Goal: Task Accomplishment & Management: Use online tool/utility

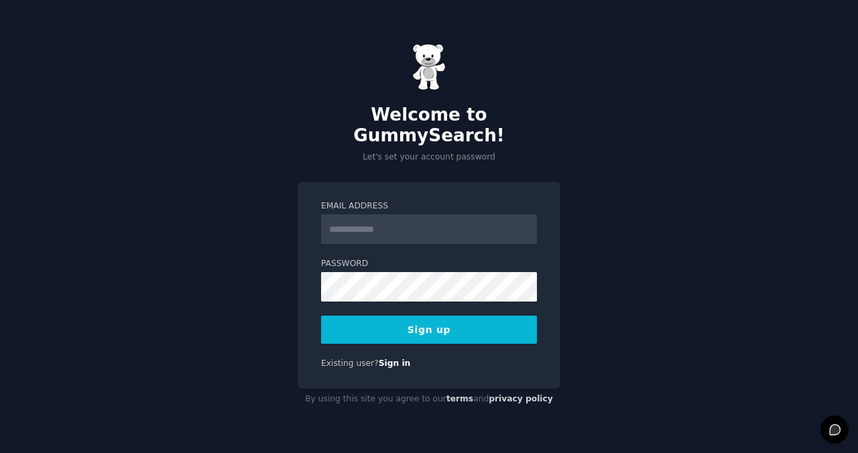
click at [473, 214] on input "Email Address" at bounding box center [429, 228] width 216 height 29
type input "**********"
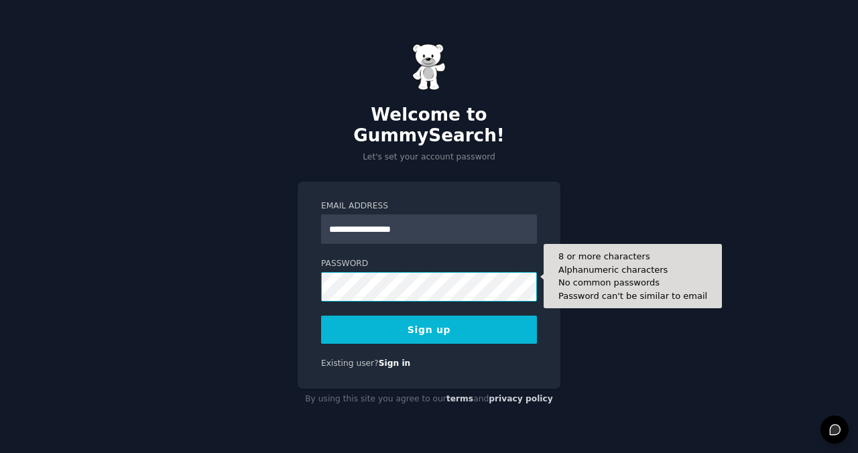
click at [321, 316] on button "Sign up" at bounding box center [429, 330] width 216 height 28
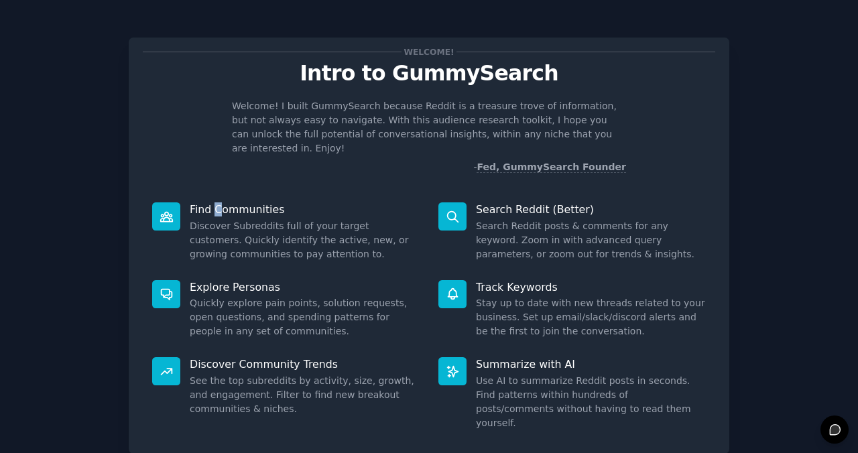
click at [215, 202] on p "Find Communities" at bounding box center [305, 209] width 230 height 14
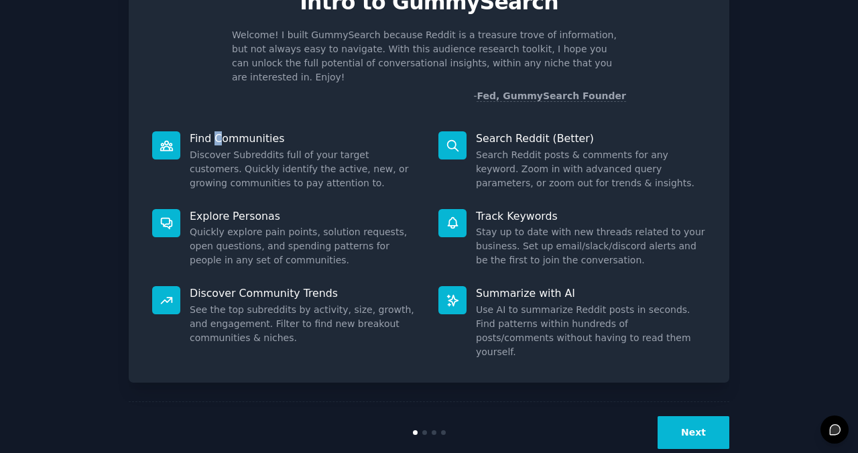
click at [690, 416] on button "Next" at bounding box center [693, 432] width 72 height 33
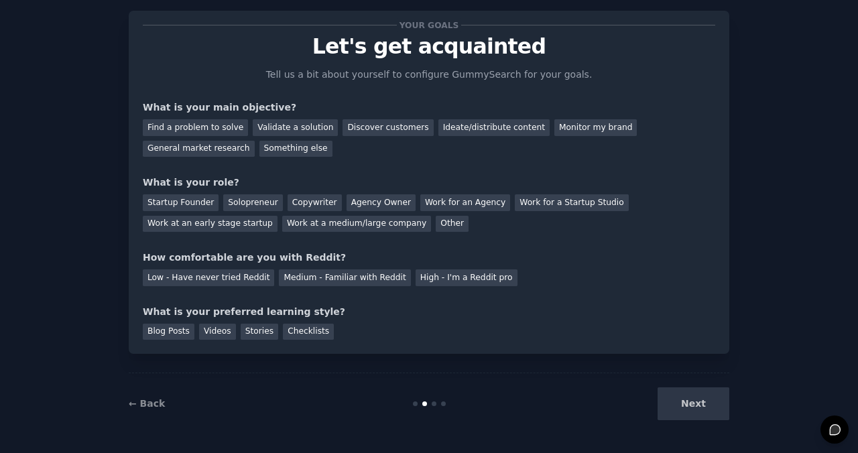
scroll to position [27, 0]
click at [202, 131] on div "Find a problem to solve" at bounding box center [195, 127] width 105 height 17
click at [250, 204] on div "Solopreneur" at bounding box center [252, 202] width 59 height 17
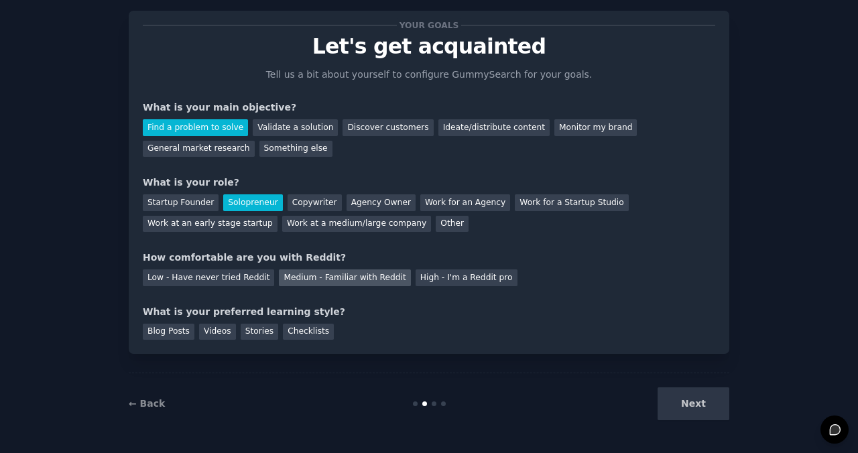
click at [360, 280] on div "Medium - Familiar with Reddit" at bounding box center [344, 277] width 131 height 17
click at [162, 330] on div "Blog Posts" at bounding box center [169, 332] width 52 height 17
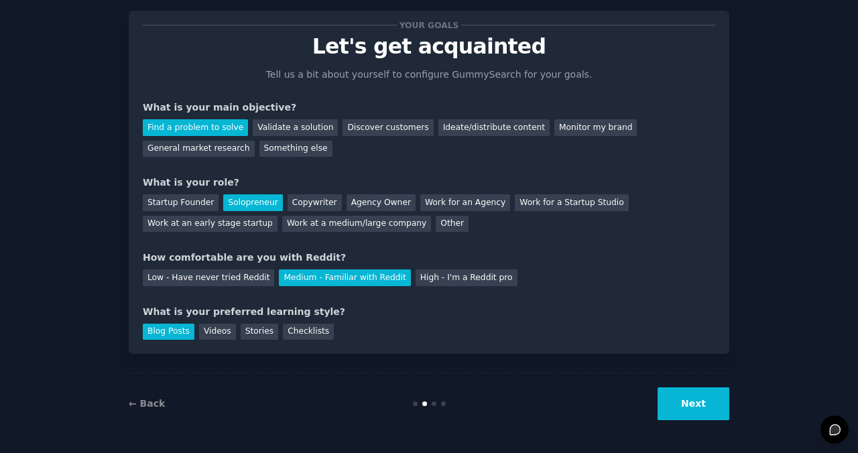
click at [734, 403] on div "Your goals Let's get acquainted Tell us a bit about yourself to configure Gummy…" at bounding box center [429, 213] width 820 height 442
click at [693, 410] on button "Next" at bounding box center [693, 403] width 72 height 33
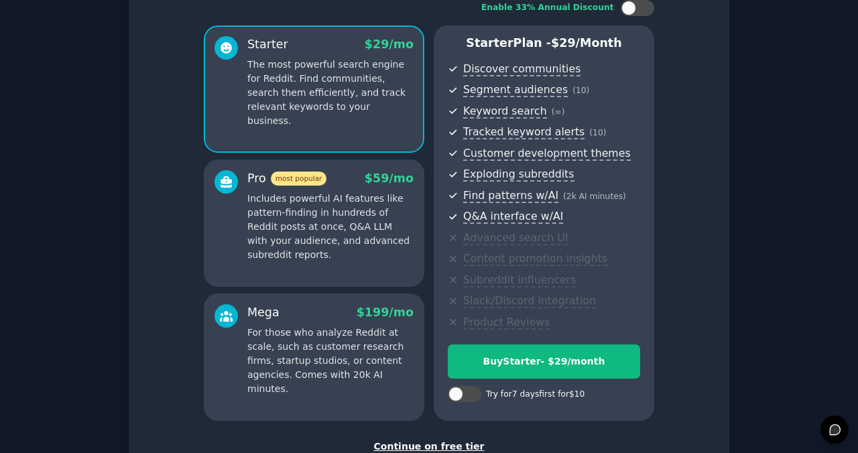
scroll to position [190, 0]
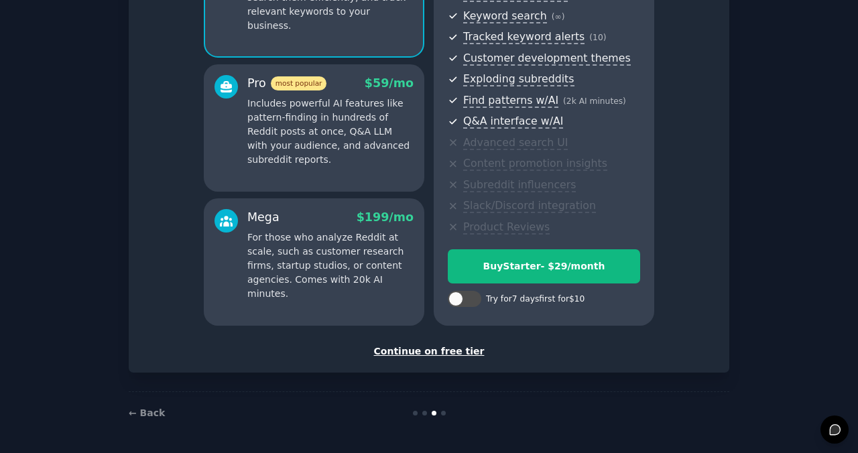
click at [449, 354] on div "Continue on free tier" at bounding box center [429, 351] width 572 height 14
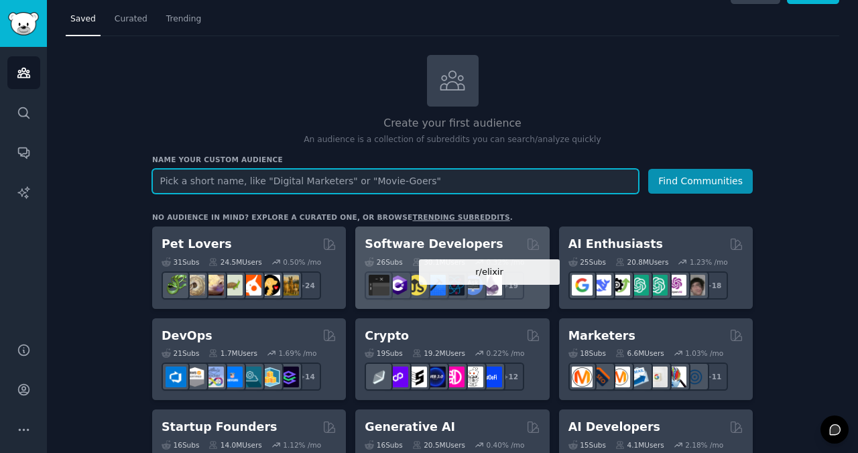
scroll to position [176, 0]
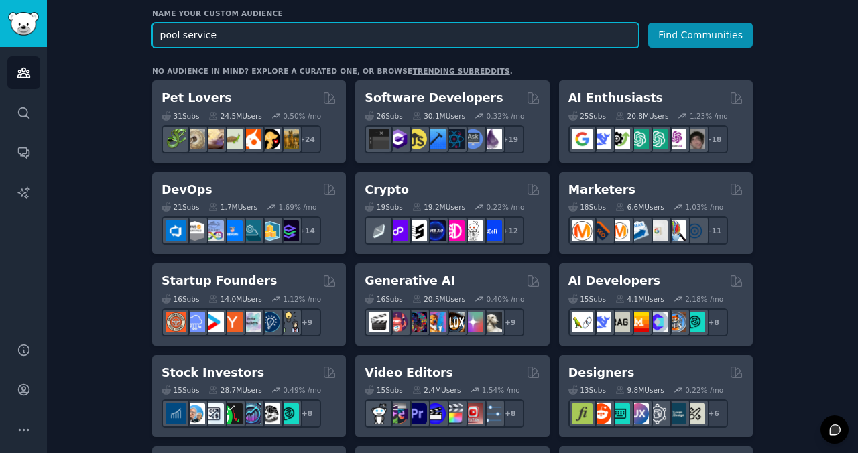
type input "pool service"
click at [648, 23] on button "Find Communities" at bounding box center [700, 35] width 105 height 25
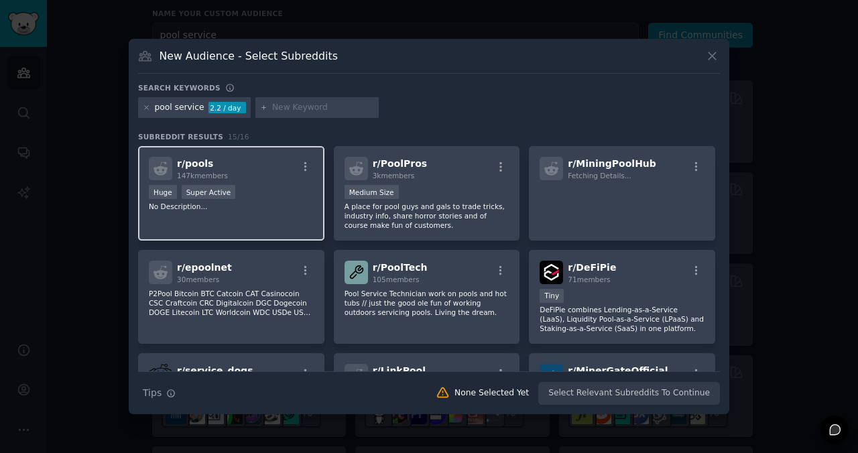
click at [263, 164] on div "r/ pools 147k members" at bounding box center [231, 168] width 165 height 23
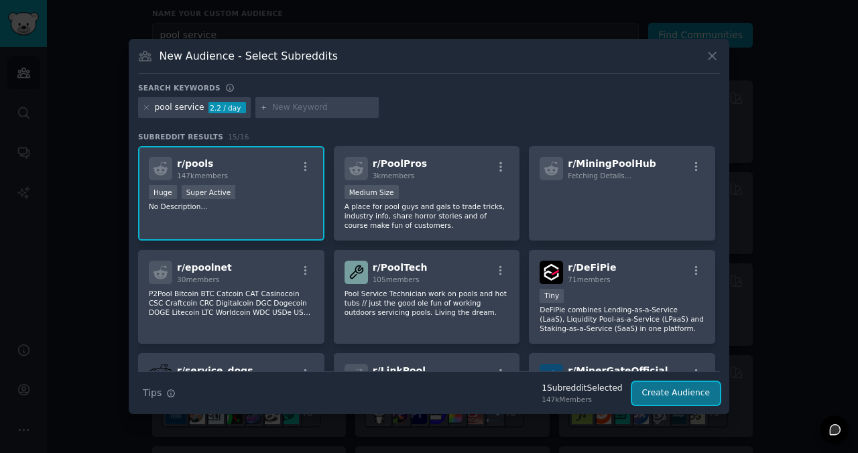
click at [649, 391] on button "Create Audience" at bounding box center [676, 393] width 88 height 23
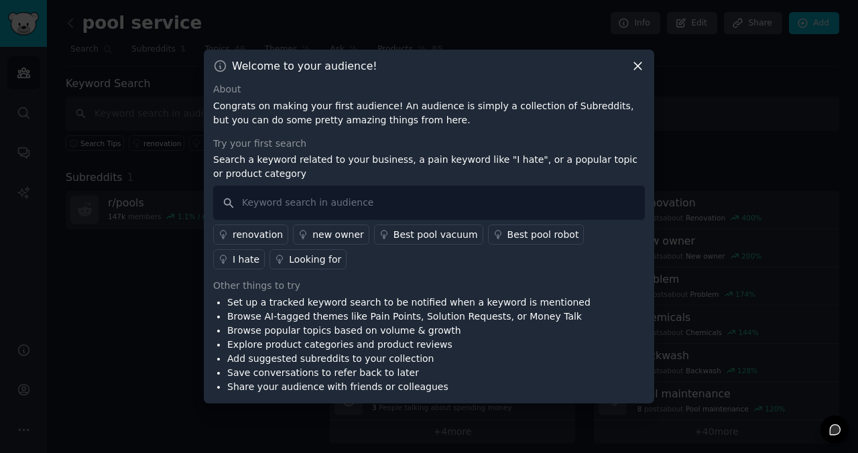
click at [643, 62] on icon at bounding box center [637, 66] width 14 height 14
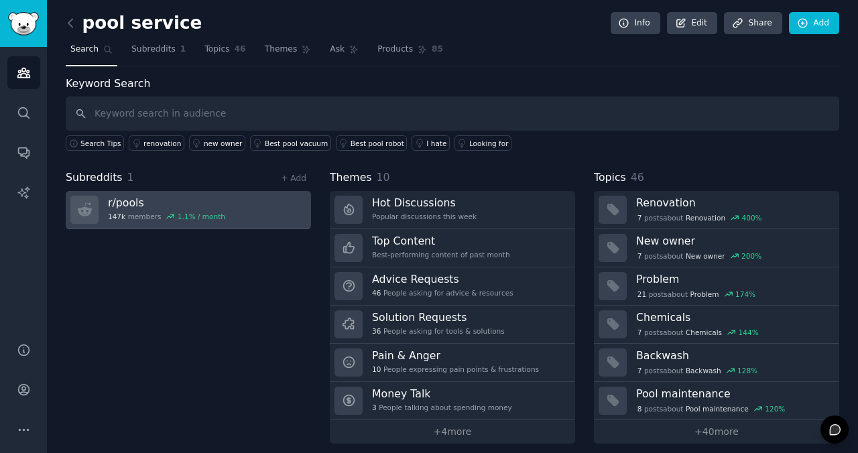
click at [186, 216] on div "1.1 % / month" at bounding box center [202, 216] width 48 height 9
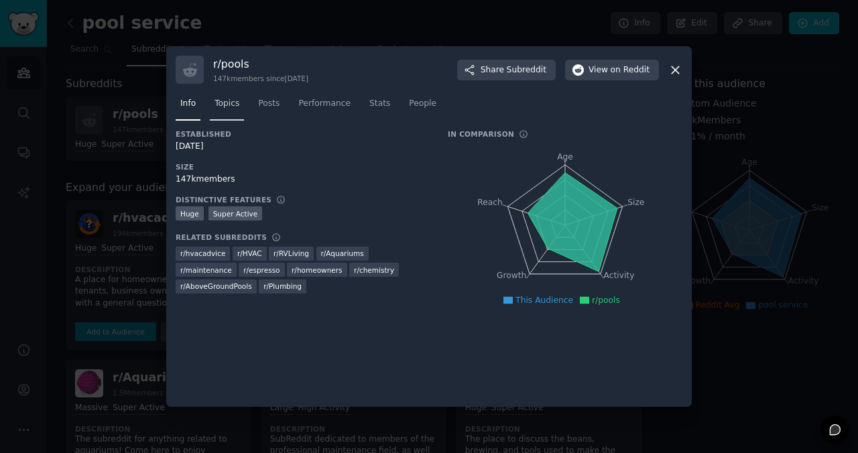
click at [233, 98] on span "Topics" at bounding box center [226, 104] width 25 height 12
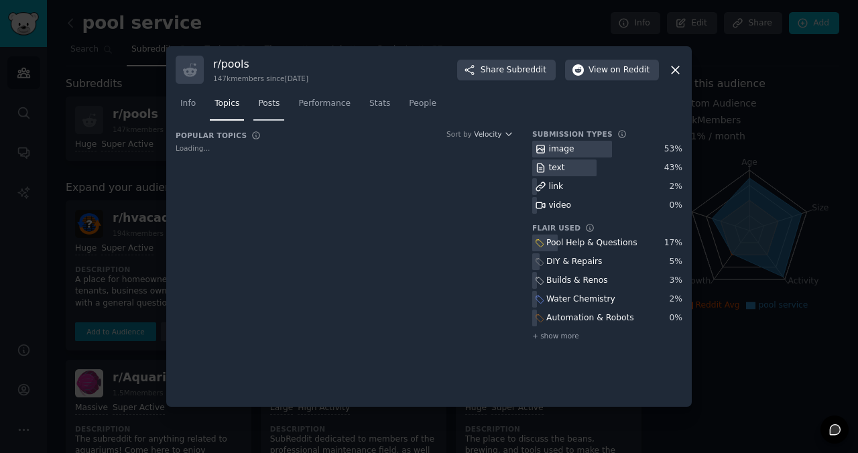
click at [276, 105] on span "Posts" at bounding box center [268, 104] width 21 height 12
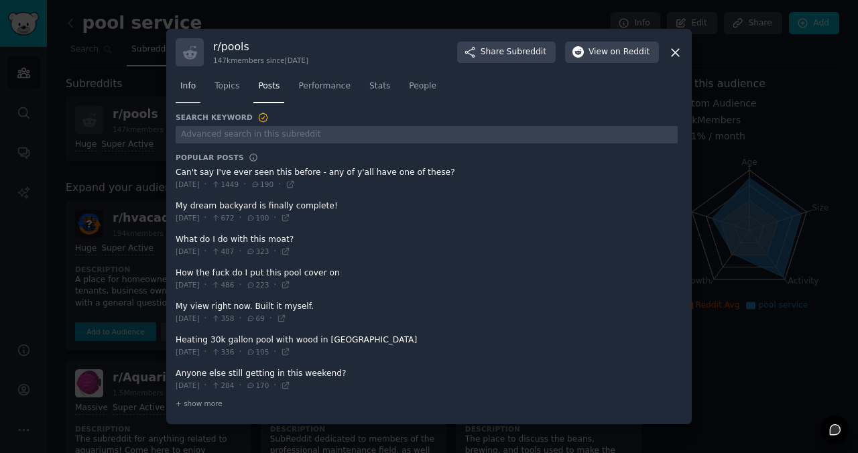
click at [183, 102] on link "Info" at bounding box center [188, 89] width 25 height 27
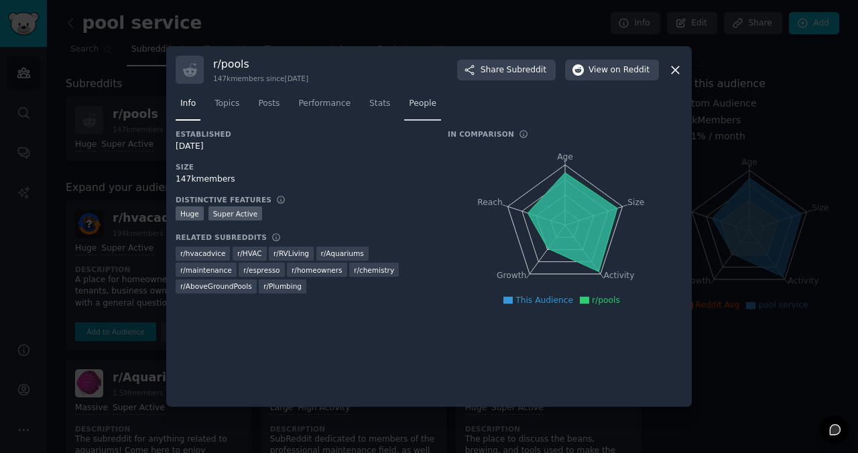
click at [424, 105] on span "People" at bounding box center [422, 104] width 27 height 12
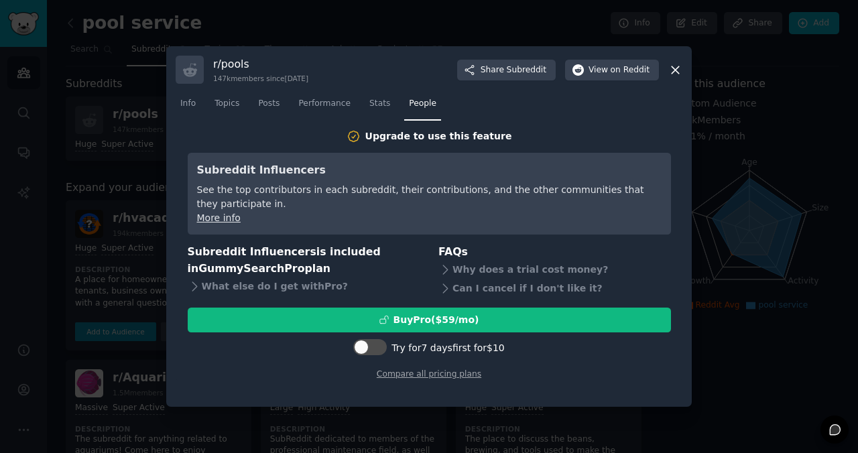
click at [359, 112] on nav "Info Topics Posts Performance Stats People" at bounding box center [429, 106] width 506 height 27
click at [376, 117] on link "Stats" at bounding box center [379, 106] width 30 height 27
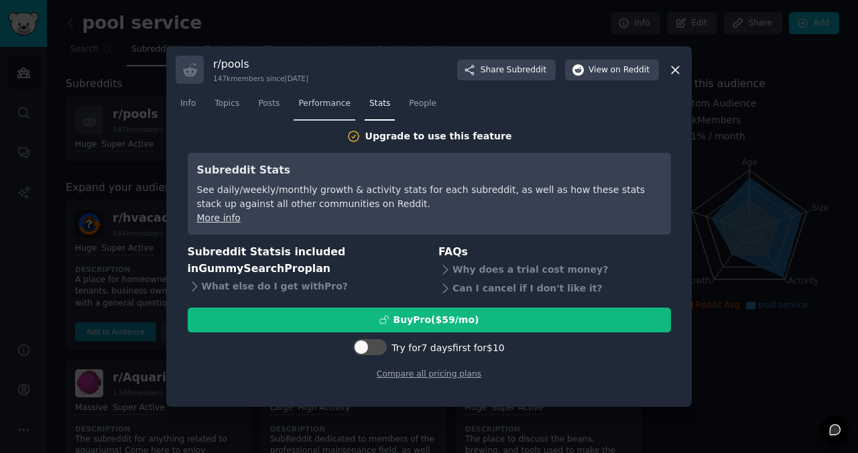
click at [333, 106] on span "Performance" at bounding box center [324, 104] width 52 height 12
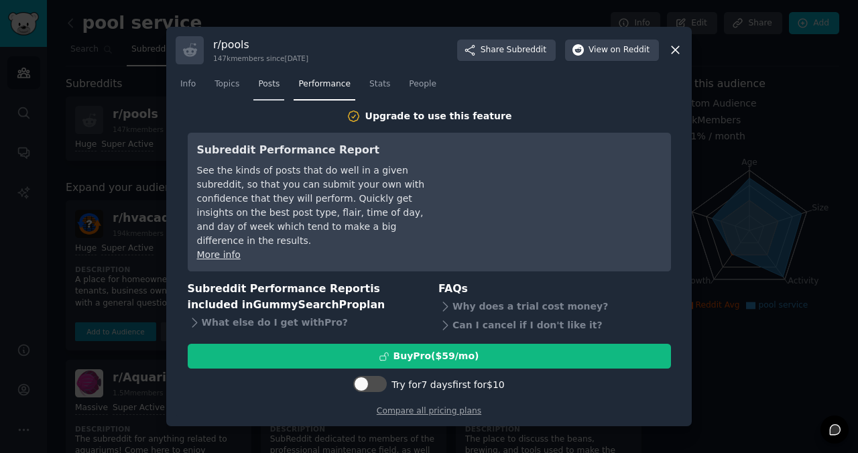
click at [258, 100] on link "Posts" at bounding box center [268, 87] width 31 height 27
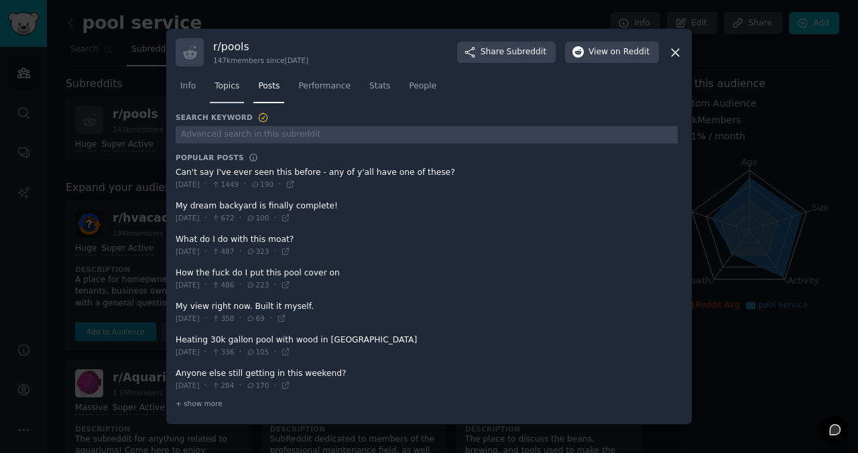
click at [229, 91] on span "Topics" at bounding box center [226, 86] width 25 height 12
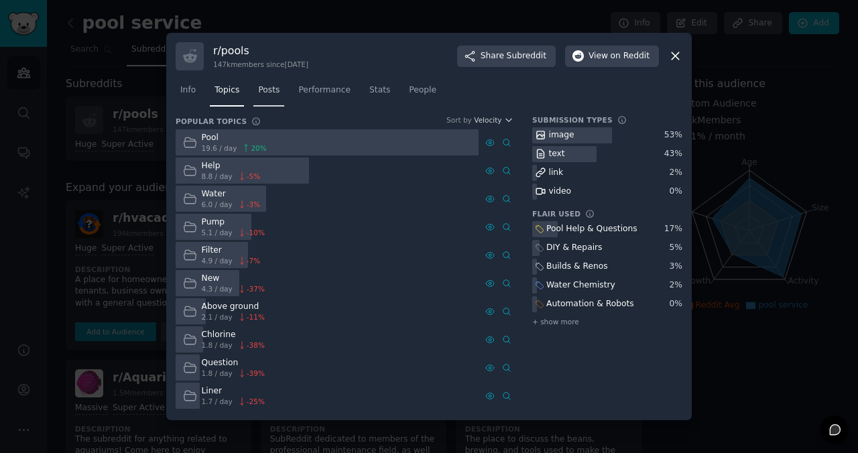
click at [276, 89] on span "Posts" at bounding box center [268, 90] width 21 height 12
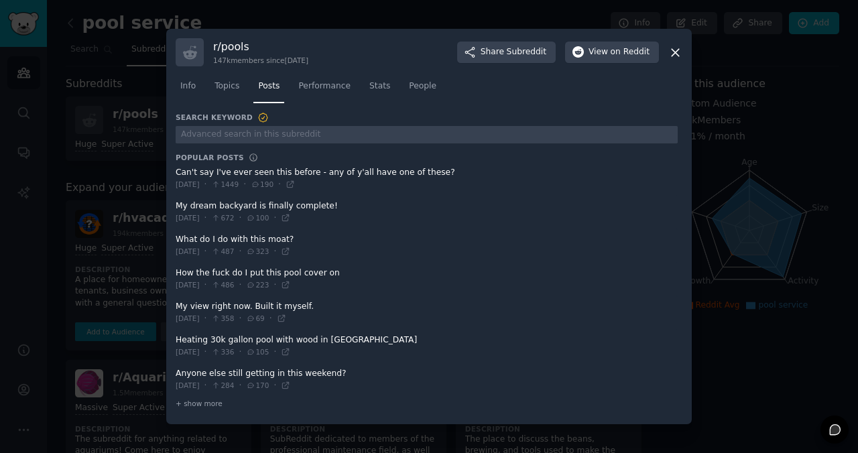
click at [324, 180] on span at bounding box center [427, 178] width 502 height 33
click at [253, 202] on span at bounding box center [427, 212] width 502 height 33
click at [239, 238] on span at bounding box center [427, 245] width 502 height 33
click at [181, 86] on span "Info" at bounding box center [187, 86] width 15 height 12
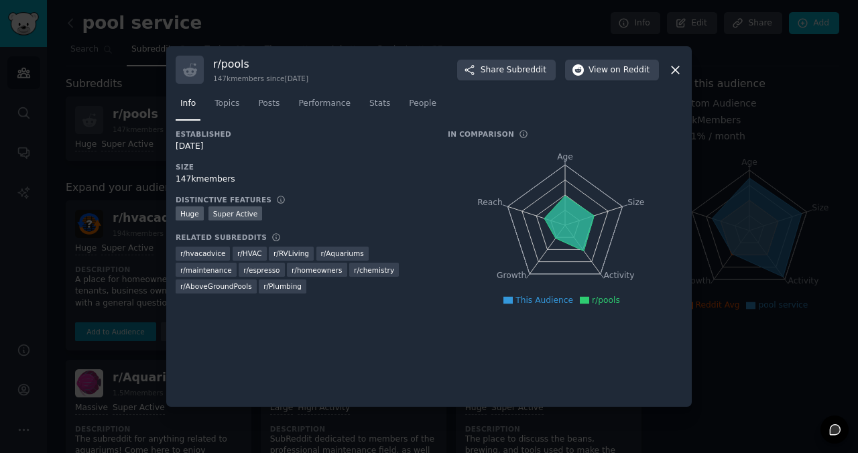
click at [681, 64] on icon at bounding box center [675, 70] width 14 height 14
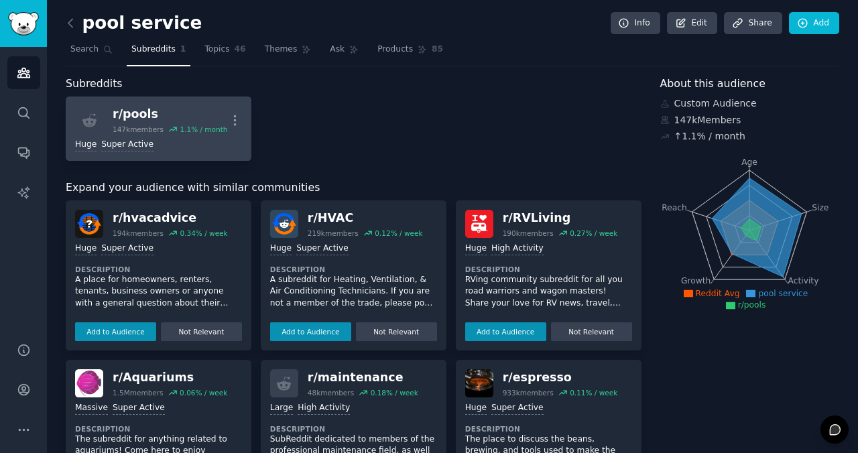
click at [161, 118] on div "r/ pools" at bounding box center [170, 114] width 115 height 17
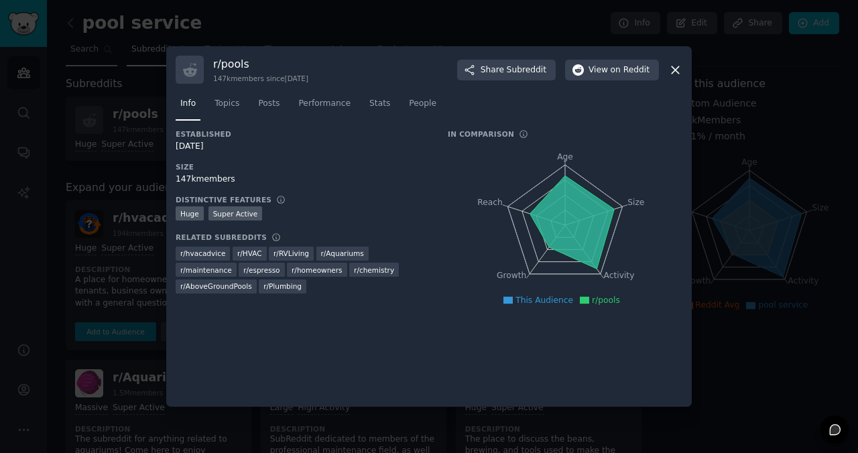
drag, startPoint x: 78, startPoint y: 60, endPoint x: 90, endPoint y: 53, distance: 14.1
click at [83, 57] on div at bounding box center [429, 226] width 858 height 453
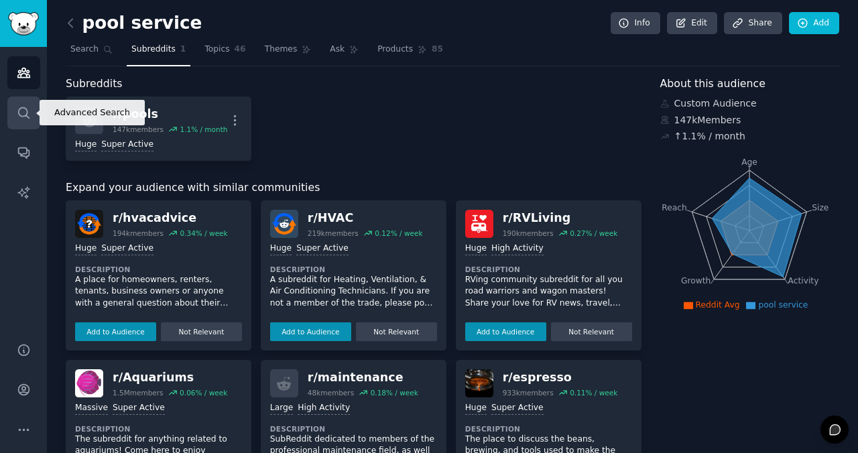
click at [8, 114] on link "Search" at bounding box center [23, 112] width 33 height 33
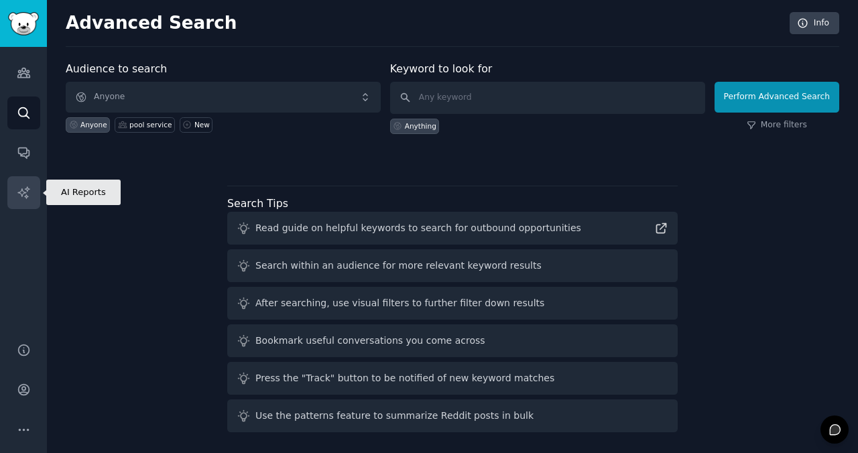
click at [39, 198] on link "AI Reports" at bounding box center [23, 192] width 33 height 33
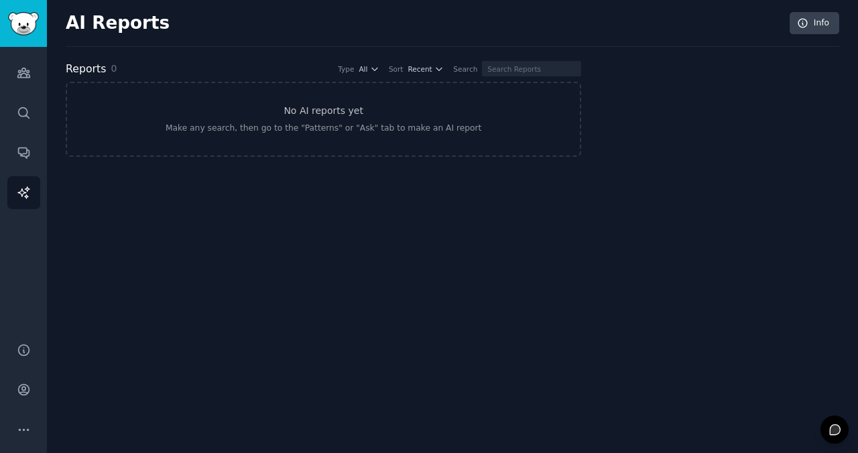
click at [6, 102] on div "Audiences Search Conversations AI Reports" at bounding box center [23, 186] width 47 height 279
click at [29, 60] on link "Audiences" at bounding box center [23, 72] width 33 height 33
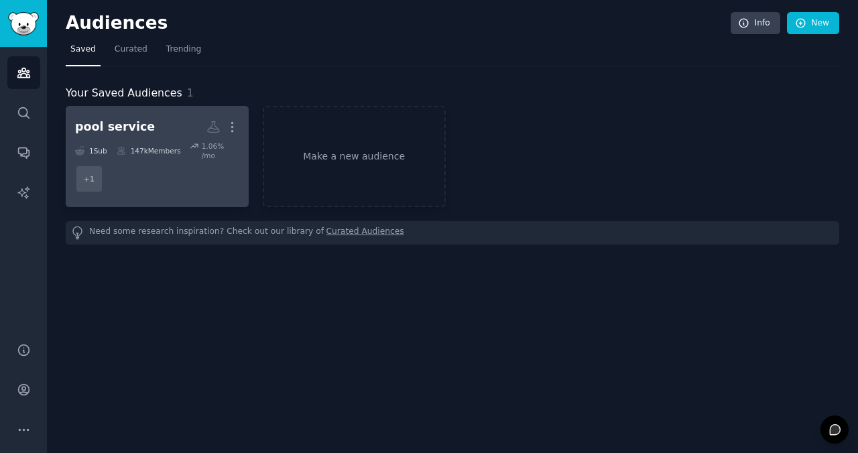
click at [155, 133] on h2 "pool service More" at bounding box center [157, 126] width 164 height 23
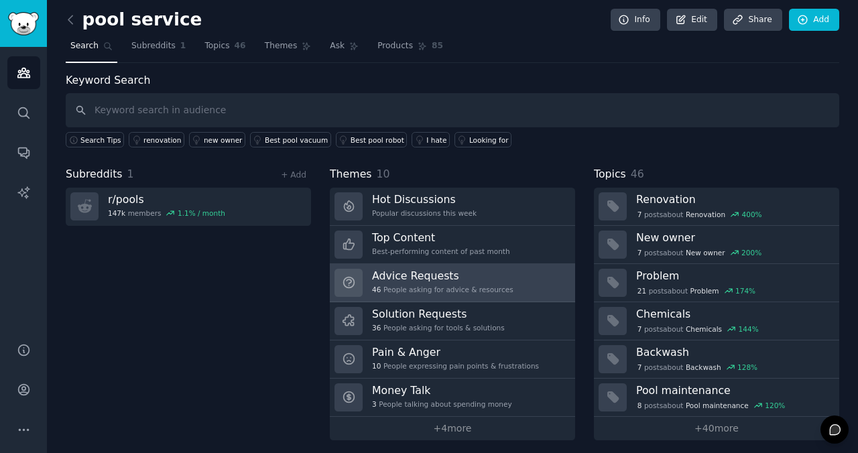
scroll to position [9, 0]
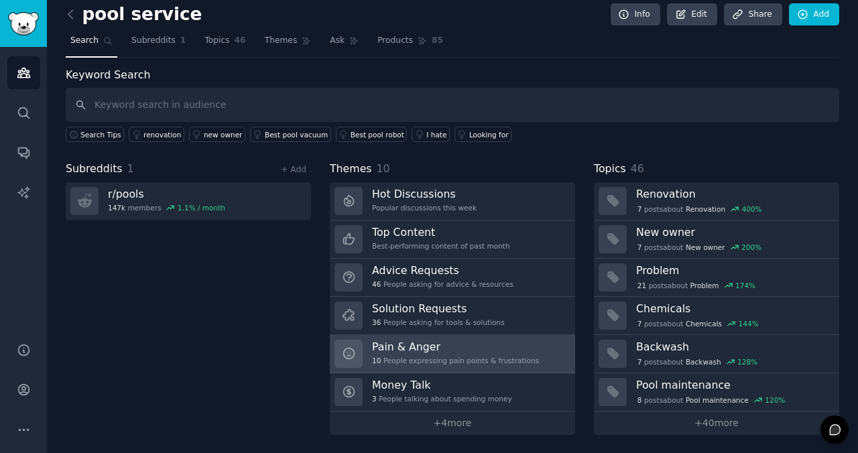
click at [480, 362] on div "10 People expressing pain points & frustrations" at bounding box center [455, 360] width 167 height 9
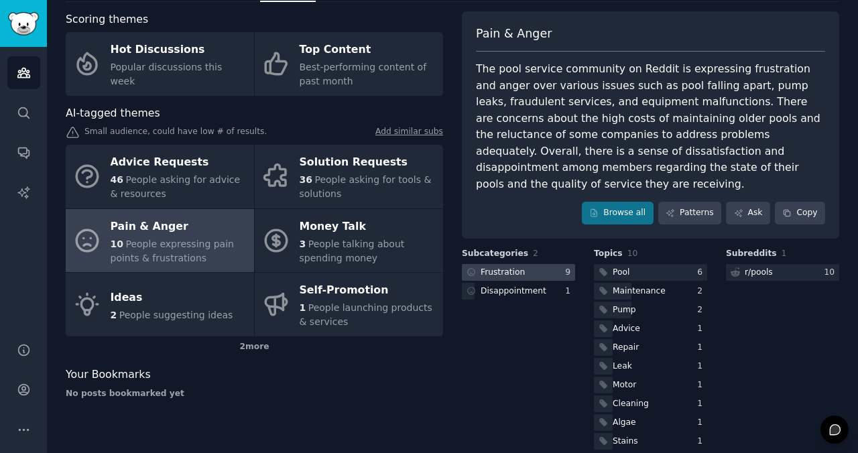
scroll to position [65, 0]
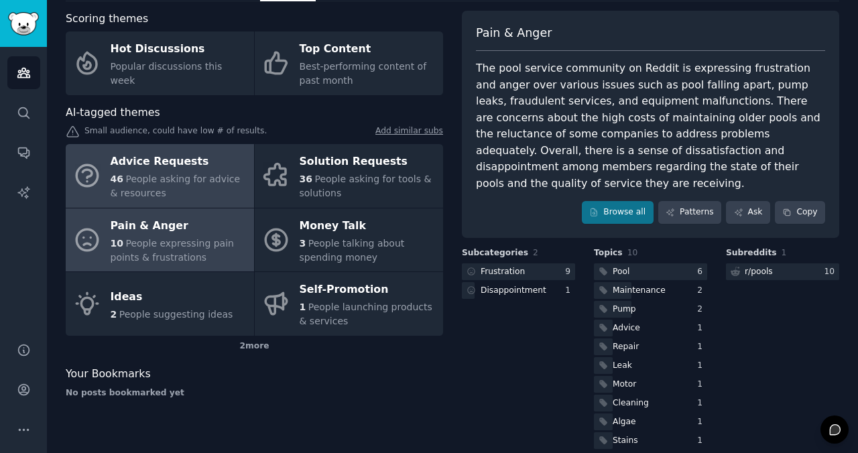
click at [188, 190] on div "46 People asking for advice & resources" at bounding box center [179, 186] width 137 height 28
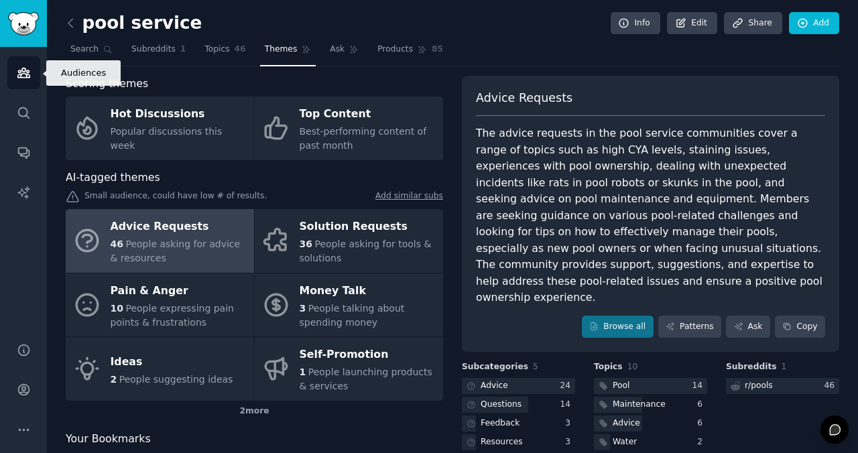
click at [27, 74] on icon "Sidebar" at bounding box center [23, 72] width 12 height 9
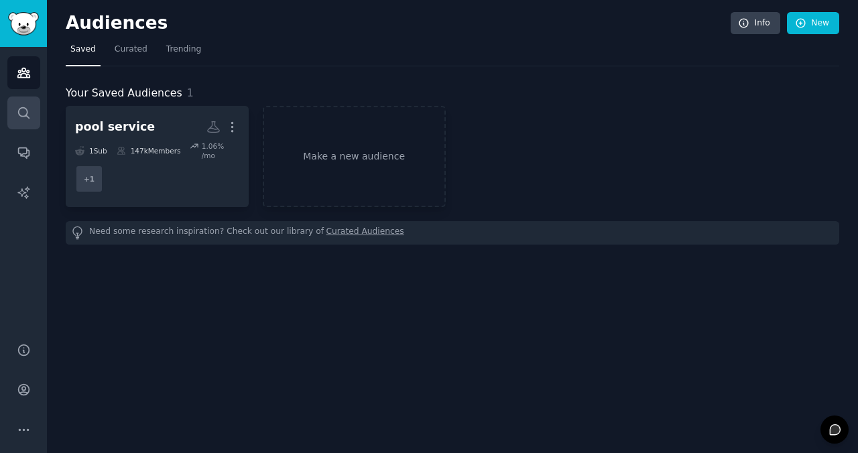
click at [36, 112] on link "Search" at bounding box center [23, 112] width 33 height 33
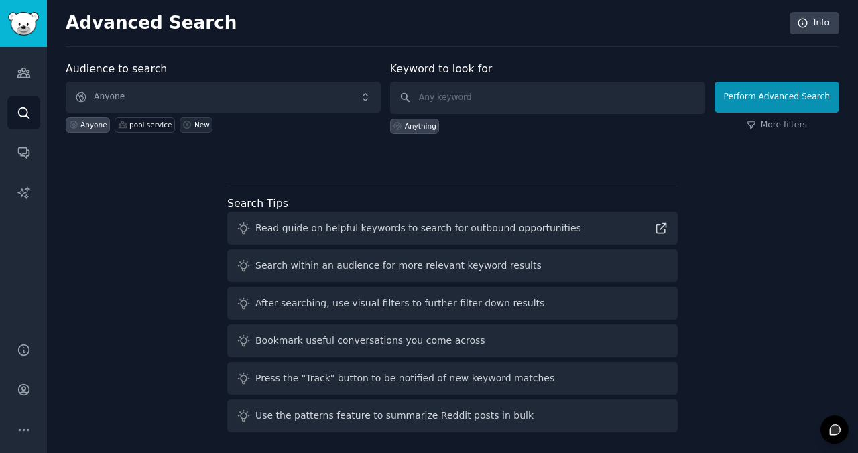
click at [201, 125] on div "New" at bounding box center [201, 124] width 15 height 9
